Goal: Use online tool/utility: Utilize a website feature to perform a specific function

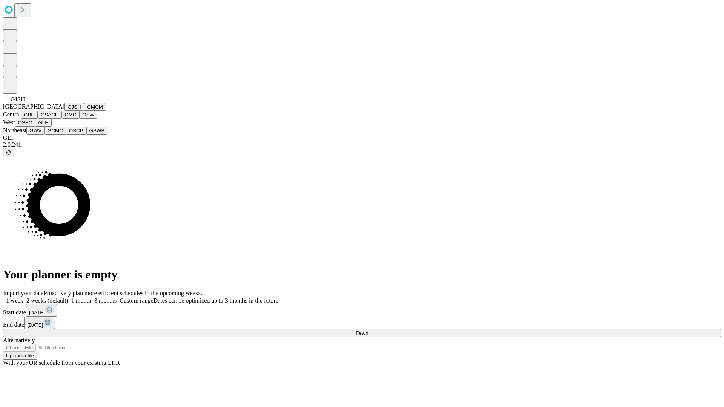
click at [64, 111] on button "GJSH" at bounding box center [74, 107] width 20 height 8
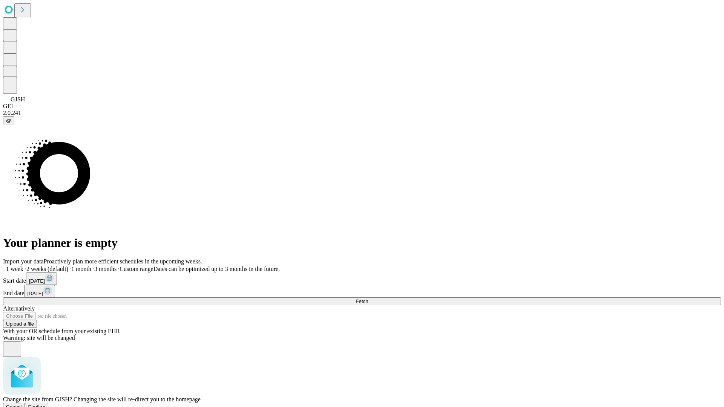
click at [46, 404] on span "Confirm" at bounding box center [37, 407] width 18 height 6
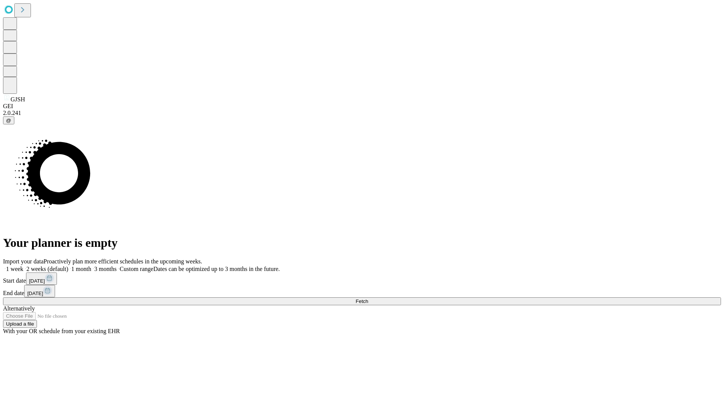
click at [23, 266] on label "1 week" at bounding box center [13, 269] width 20 height 6
click at [368, 299] on span "Fetch" at bounding box center [362, 302] width 12 height 6
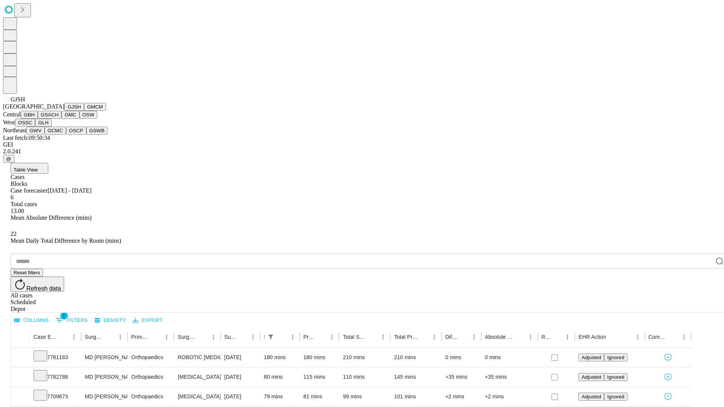
click at [84, 111] on button "GMCM" at bounding box center [95, 107] width 22 height 8
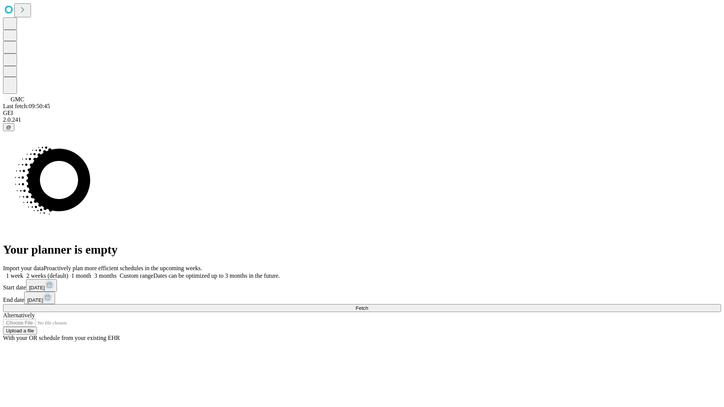
click at [368, 305] on span "Fetch" at bounding box center [362, 308] width 12 height 6
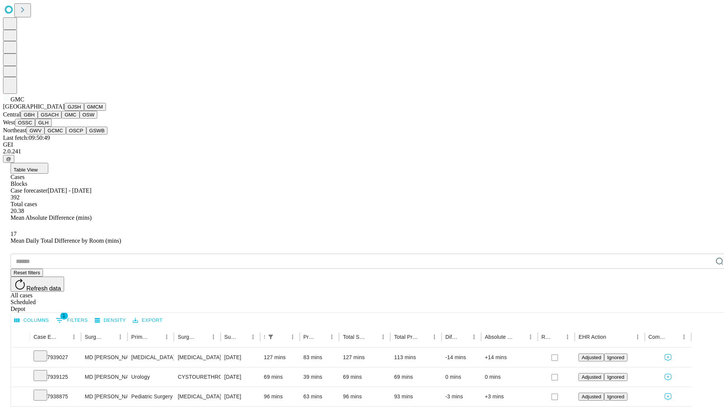
click at [80, 119] on button "OSW" at bounding box center [89, 115] width 18 height 8
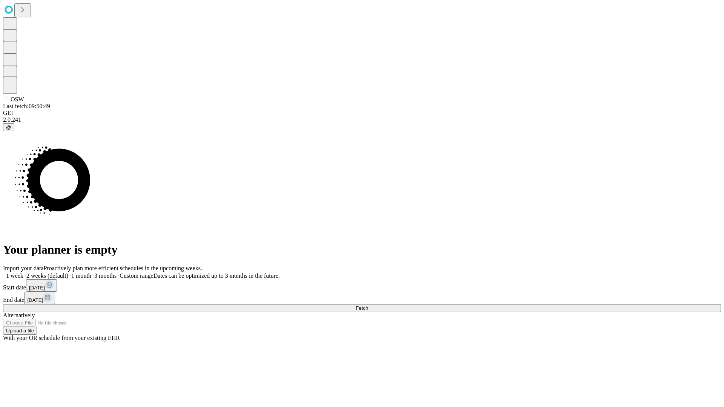
click at [23, 273] on label "1 week" at bounding box center [13, 276] width 20 height 6
click at [368, 305] on span "Fetch" at bounding box center [362, 308] width 12 height 6
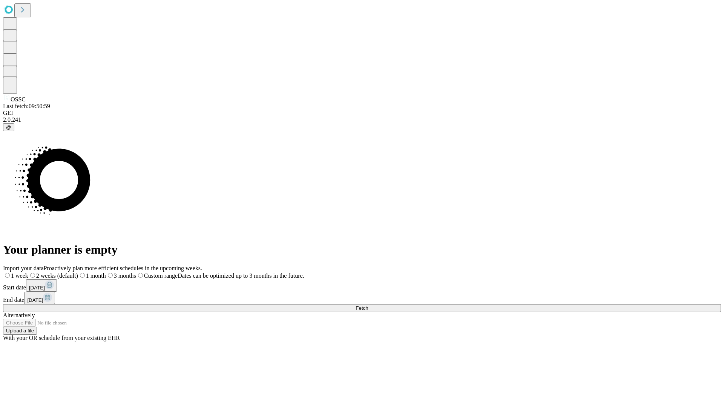
click at [28, 273] on label "1 week" at bounding box center [15, 276] width 25 height 6
click at [368, 305] on span "Fetch" at bounding box center [362, 308] width 12 height 6
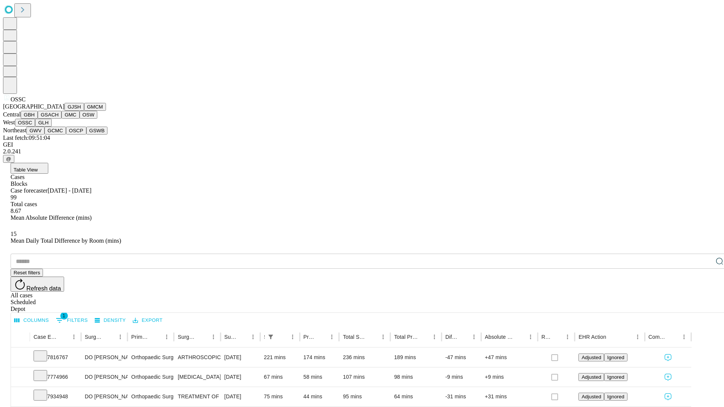
click at [51, 127] on button "GLH" at bounding box center [43, 123] width 16 height 8
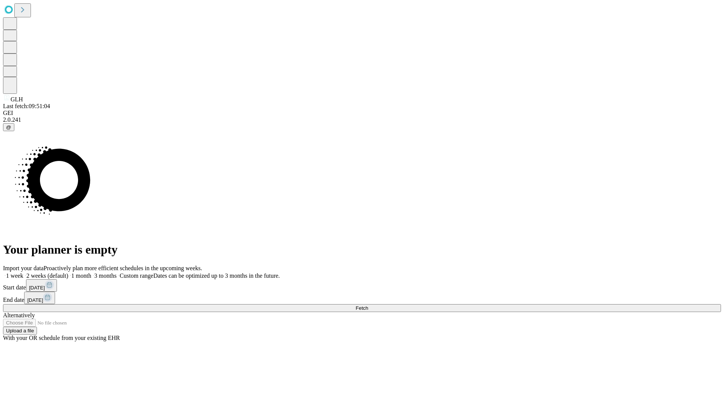
click at [23, 273] on label "1 week" at bounding box center [13, 276] width 20 height 6
click at [368, 305] on span "Fetch" at bounding box center [362, 308] width 12 height 6
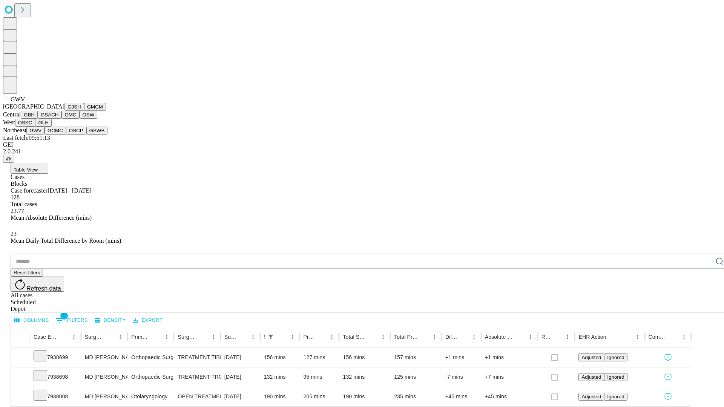
click at [58, 135] on button "GCMC" at bounding box center [54, 131] width 21 height 8
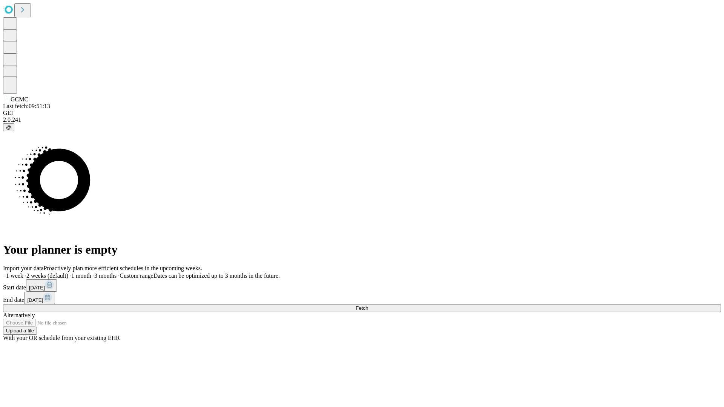
click at [368, 305] on span "Fetch" at bounding box center [362, 308] width 12 height 6
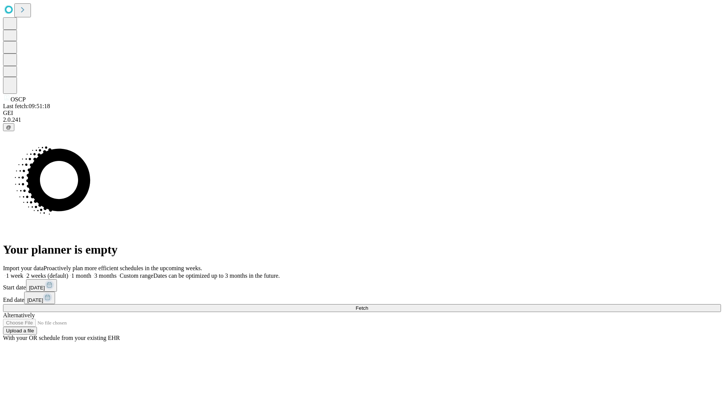
click at [23, 273] on label "1 week" at bounding box center [13, 276] width 20 height 6
click at [368, 305] on span "Fetch" at bounding box center [362, 308] width 12 height 6
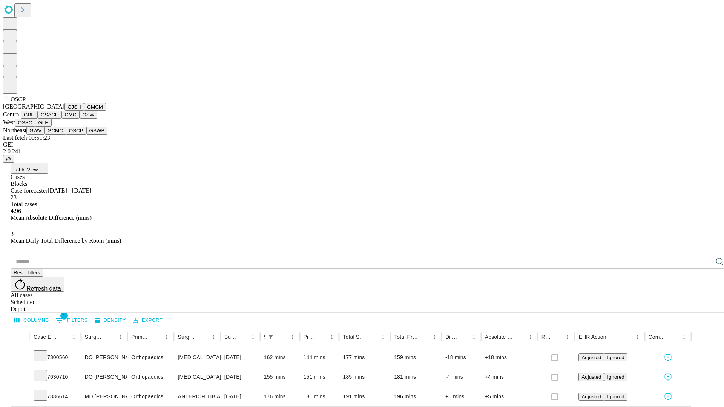
click at [86, 135] on button "GSWB" at bounding box center [96, 131] width 21 height 8
